Goal: Contribute content: Add original content to the website for others to see

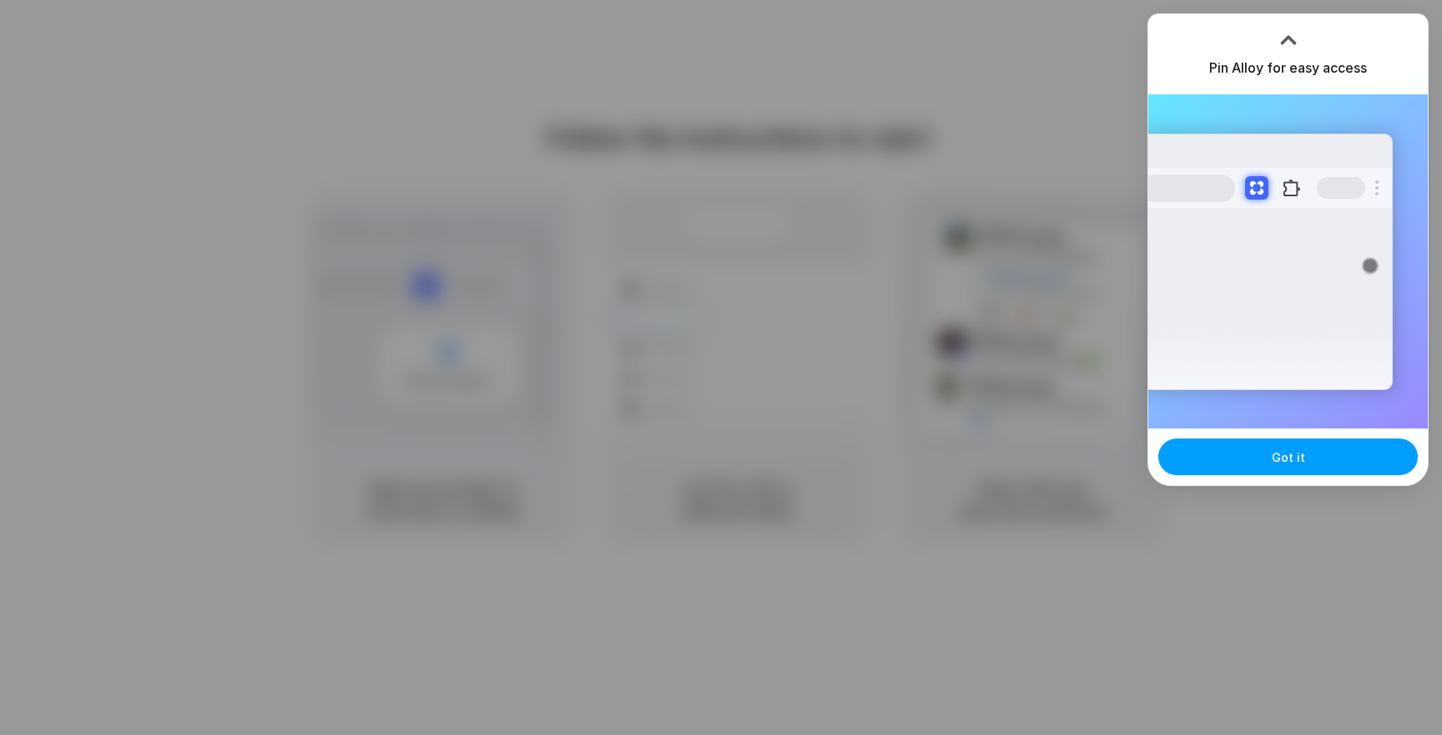
click at [1212, 458] on button "Got it" at bounding box center [1289, 456] width 260 height 37
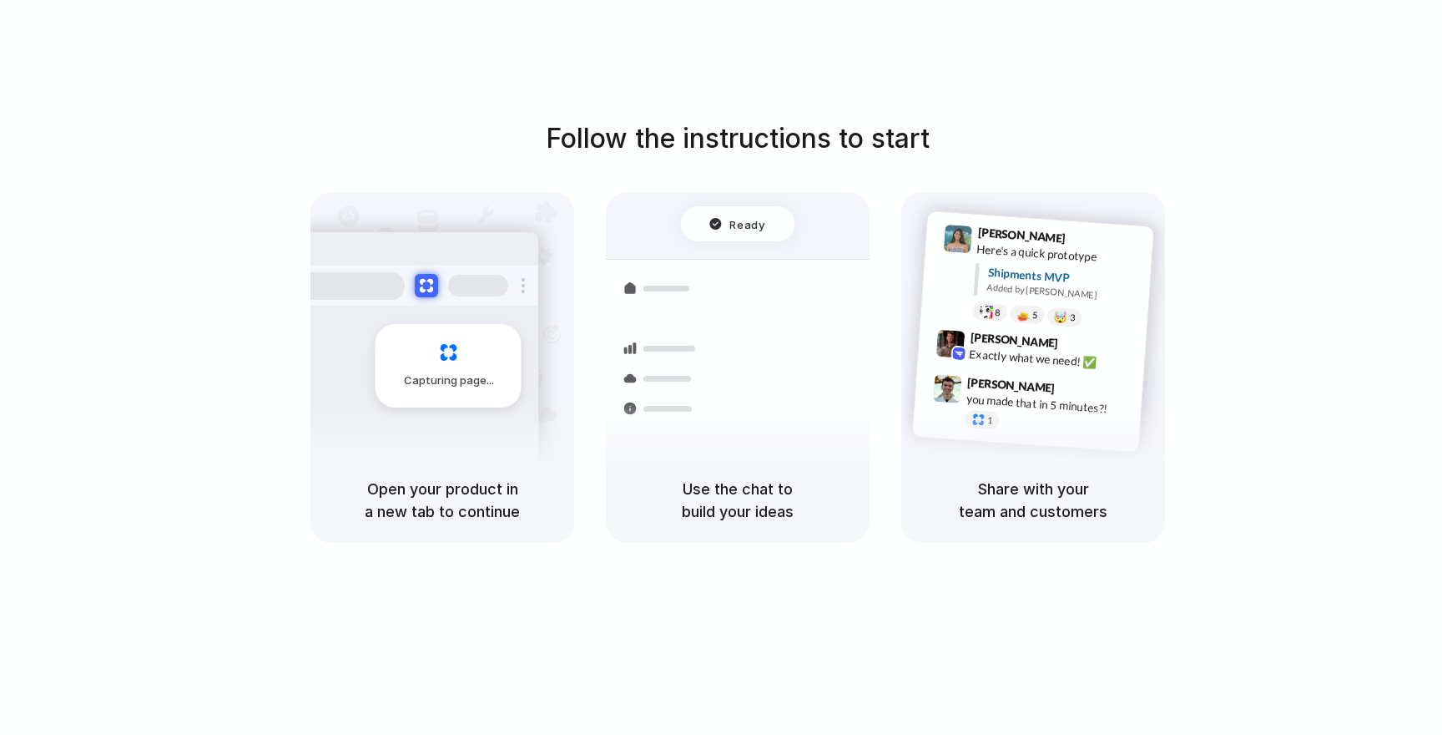
click at [1366, 190] on div "Follow the instructions to start Capturing page Open your product in a new tab …" at bounding box center [738, 331] width 1442 height 424
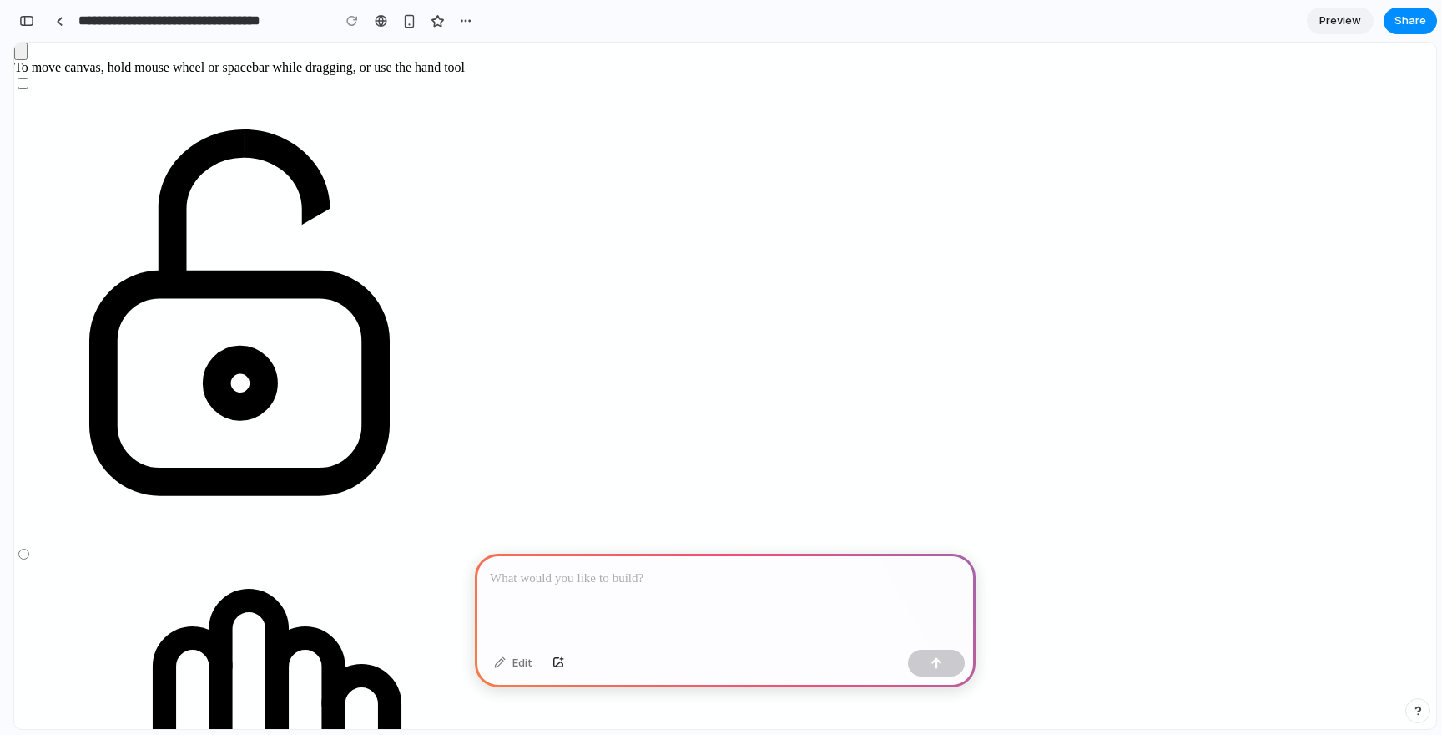
click at [37, 71] on icon "button" at bounding box center [31, 65] width 20 height 20
click at [41, 75] on icon "button" at bounding box center [31, 65] width 20 height 20
click at [603, 578] on p at bounding box center [725, 578] width 471 height 20
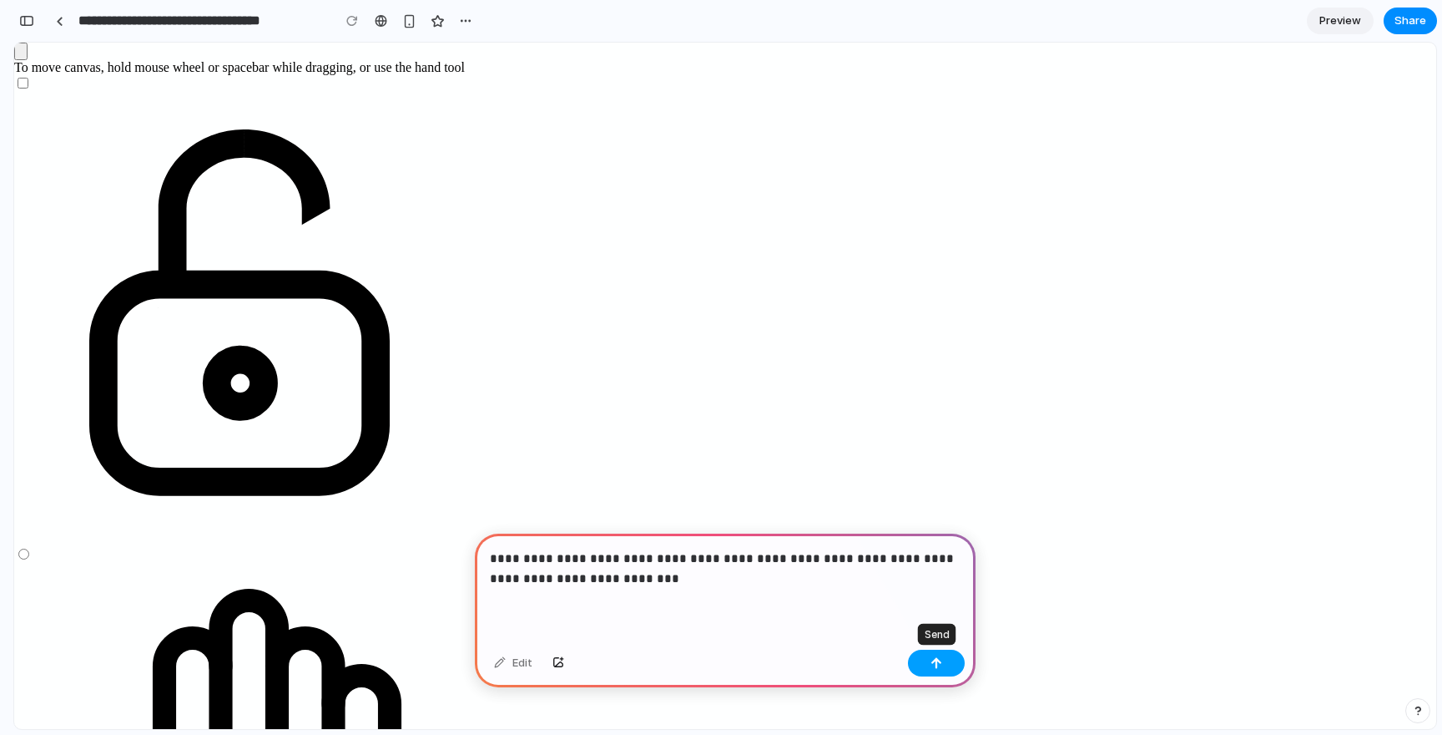
click at [930, 660] on button "button" at bounding box center [936, 662] width 57 height 27
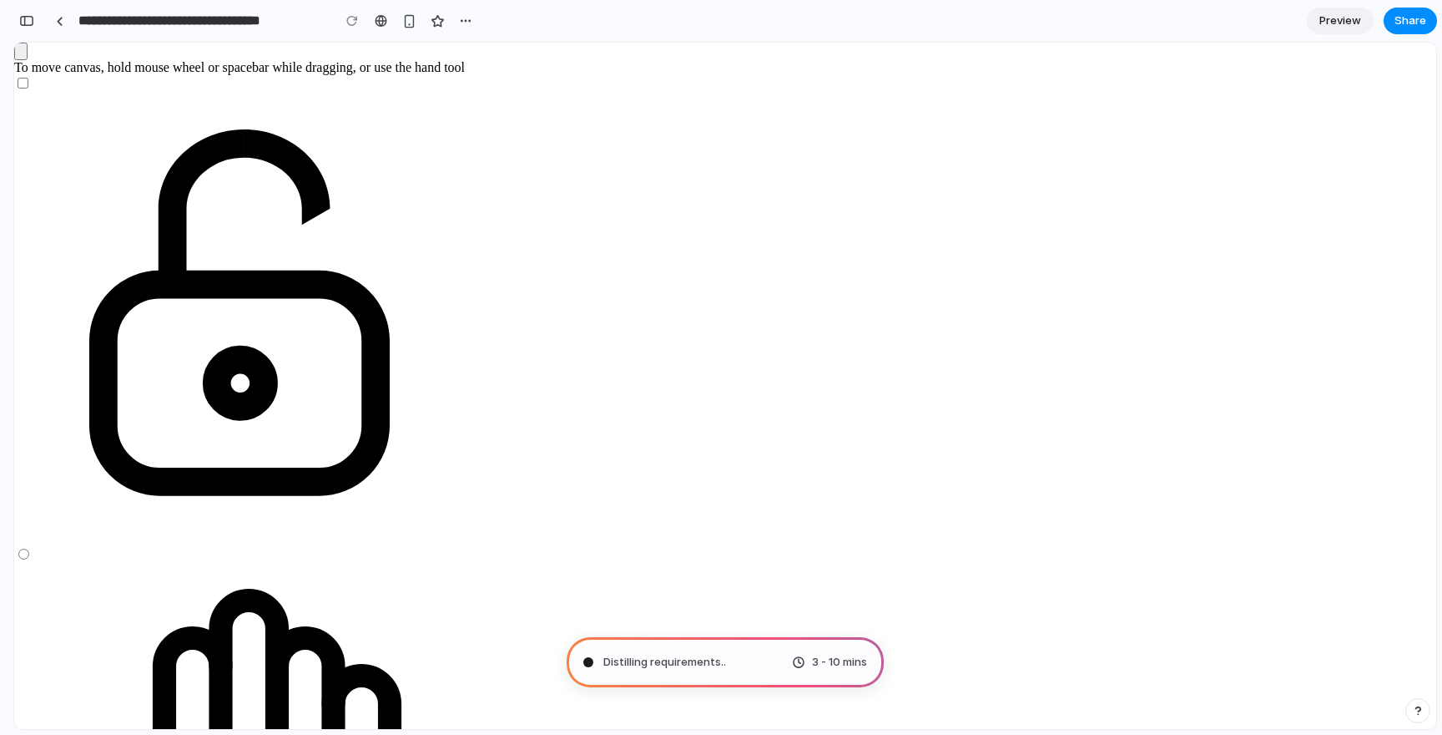
type input "**********"
